Goal: Information Seeking & Learning: Learn about a topic

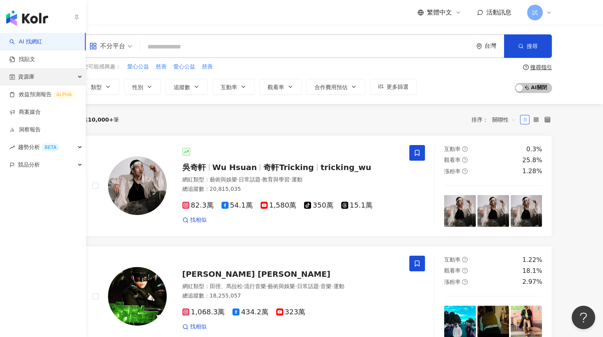
click at [70, 80] on div "資源庫" at bounding box center [43, 77] width 86 height 18
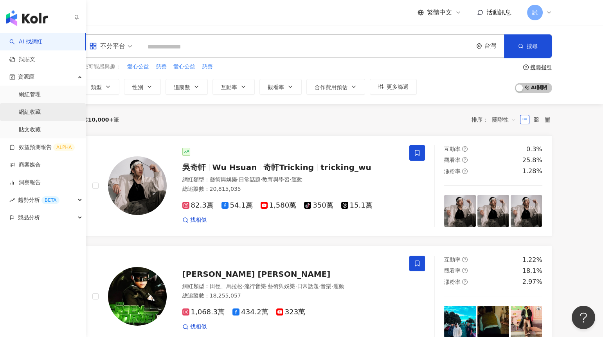
click at [41, 109] on link "網紅收藏" at bounding box center [30, 112] width 22 height 8
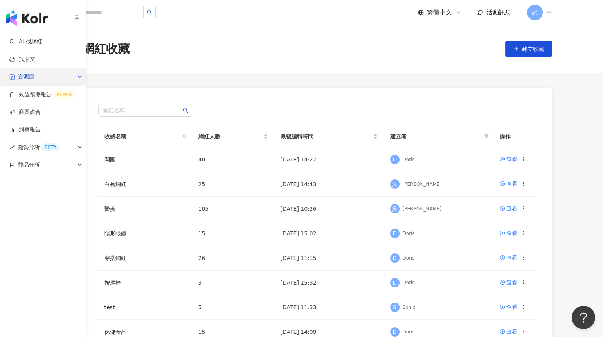
click at [41, 74] on div "資源庫" at bounding box center [43, 77] width 86 height 18
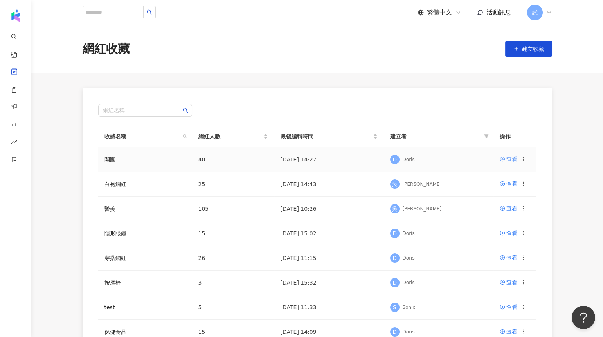
click at [508, 158] on div "查看" at bounding box center [511, 159] width 11 height 9
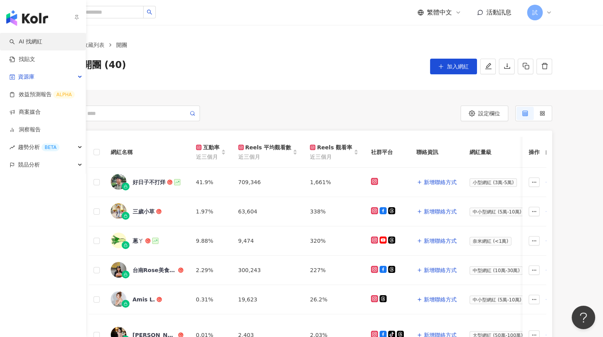
click at [22, 38] on link "AI 找網紅" at bounding box center [25, 42] width 33 height 8
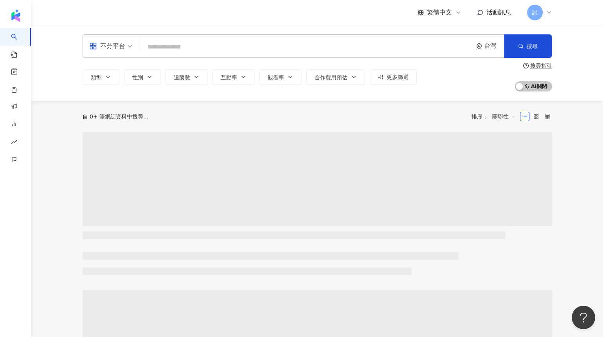
click at [167, 44] on input "search" at bounding box center [306, 47] width 326 height 15
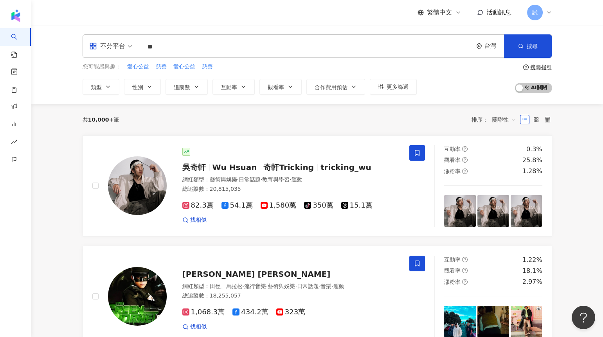
type input "*"
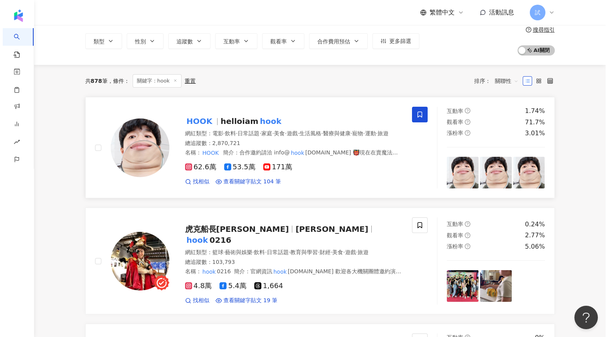
scroll to position [39, 0]
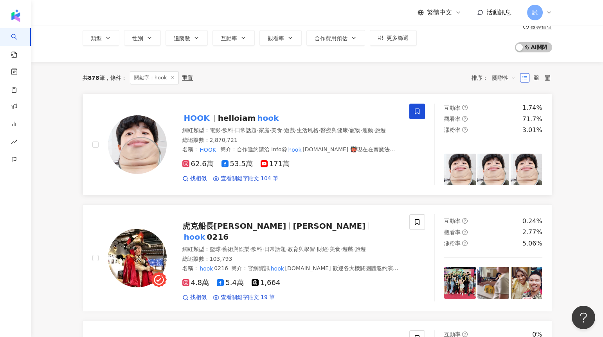
type input "****"
click at [274, 117] on div "HOOK helloiam hook" at bounding box center [291, 118] width 218 height 11
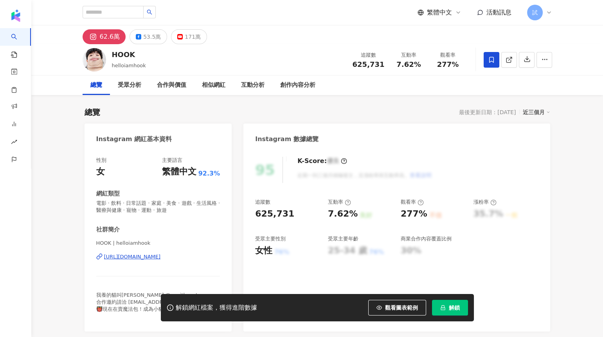
scroll to position [23, 0]
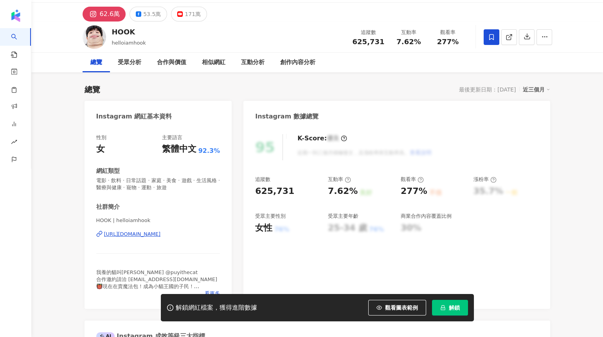
click at [441, 309] on icon "lock" at bounding box center [442, 307] width 5 height 5
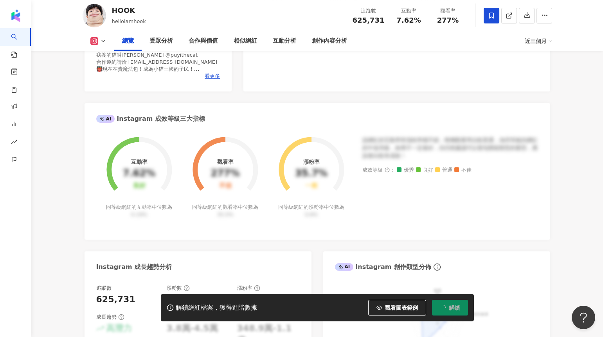
scroll to position [241, 0]
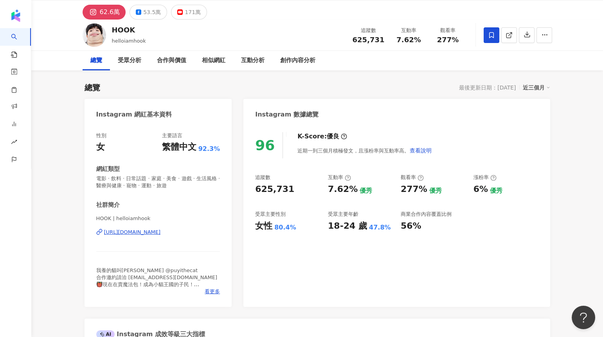
scroll to position [25, 0]
